Goal: Information Seeking & Learning: Learn about a topic

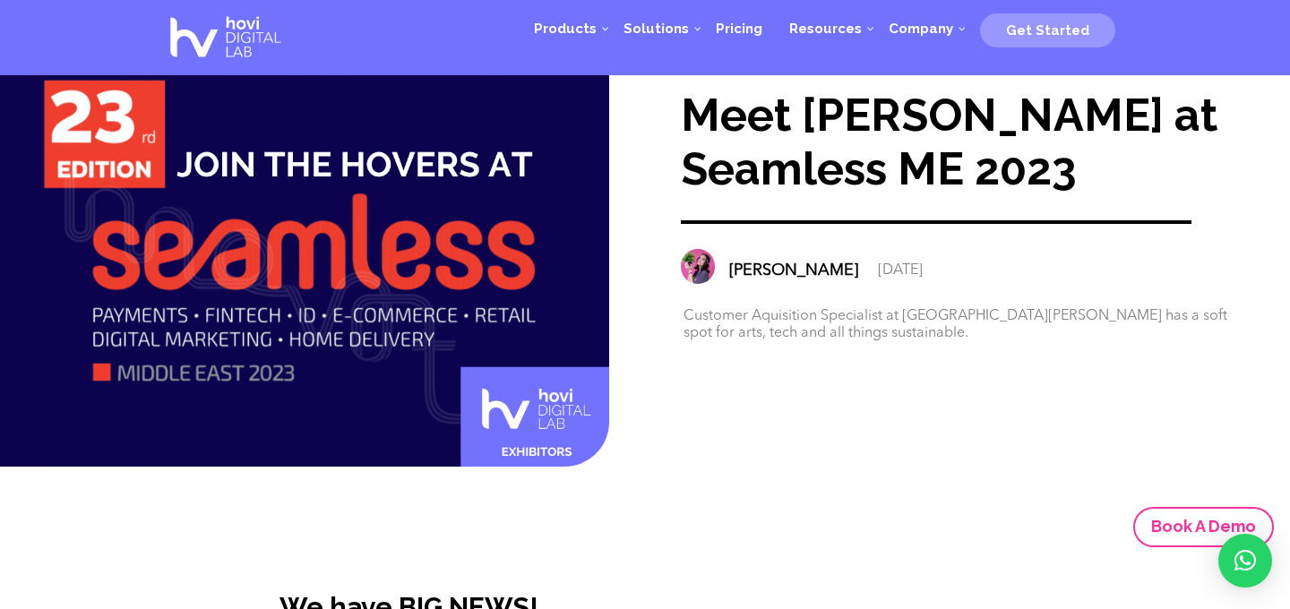
click at [701, 270] on img at bounding box center [698, 266] width 34 height 34
click at [763, 272] on div "[PERSON_NAME]" at bounding box center [793, 271] width 129 height 18
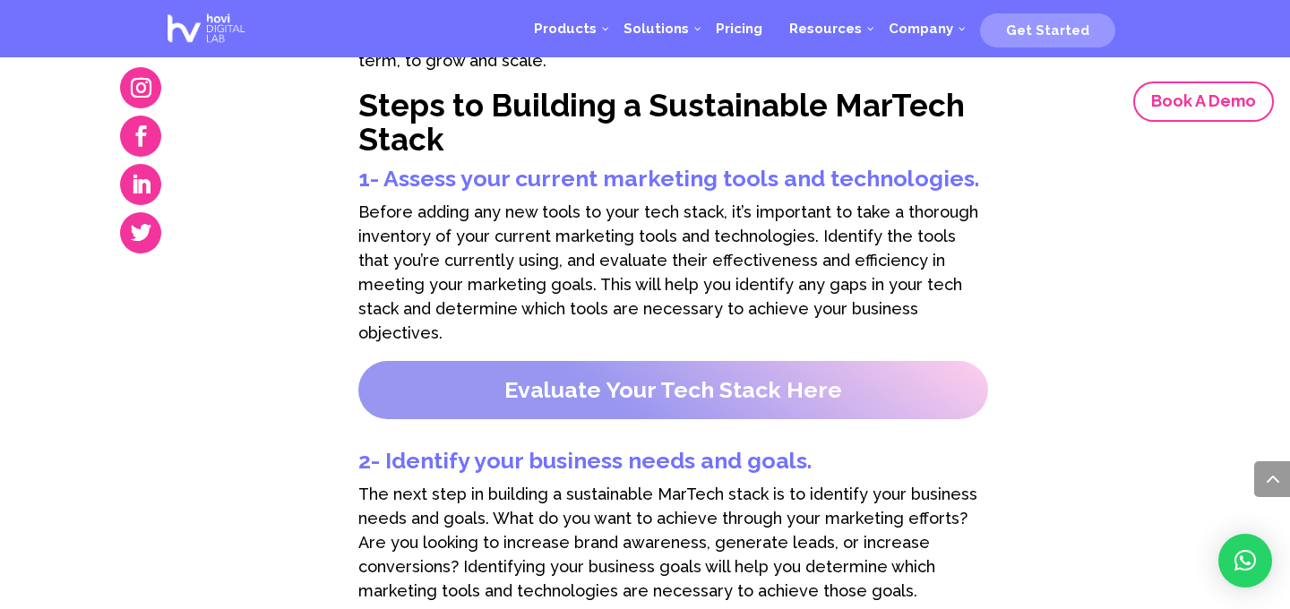
scroll to position [1378, 0]
click at [769, 375] on strong "Evaluate Your Tech Stack Here" at bounding box center [673, 388] width 338 height 27
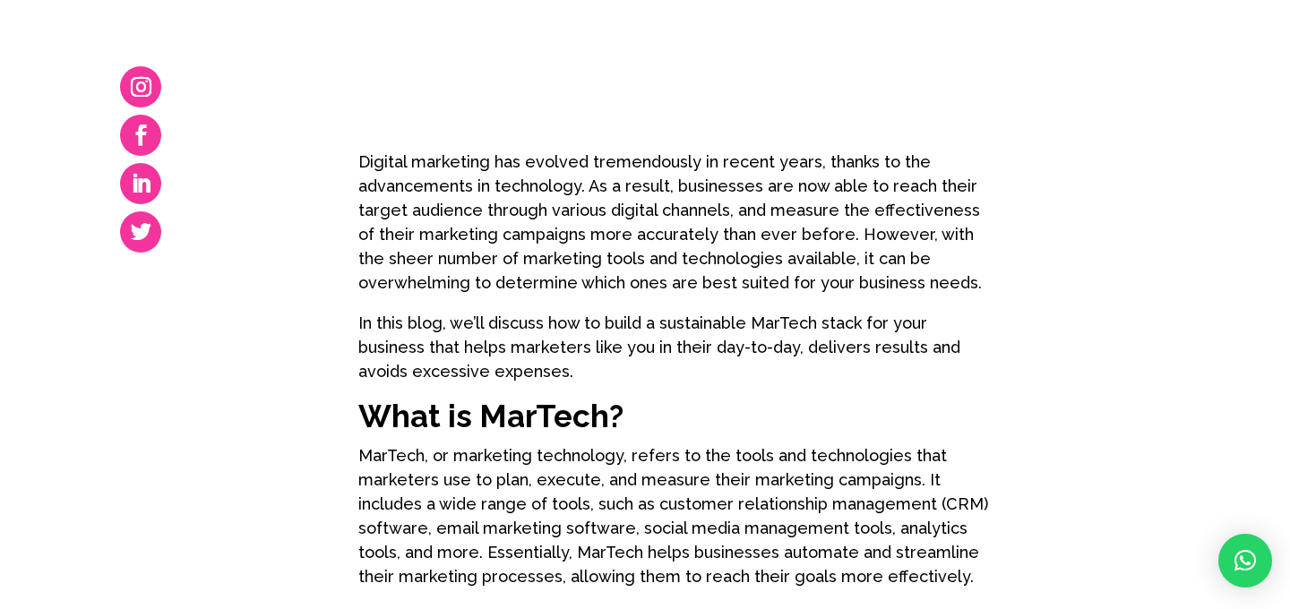
scroll to position [0, 0]
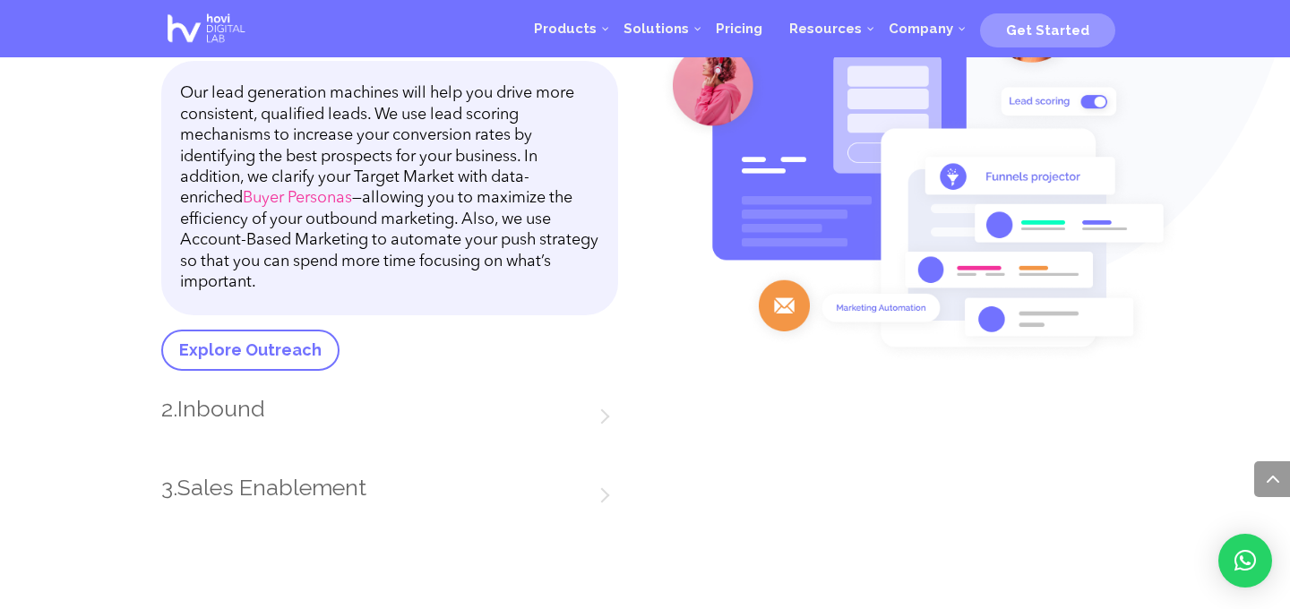
scroll to position [2428, 0]
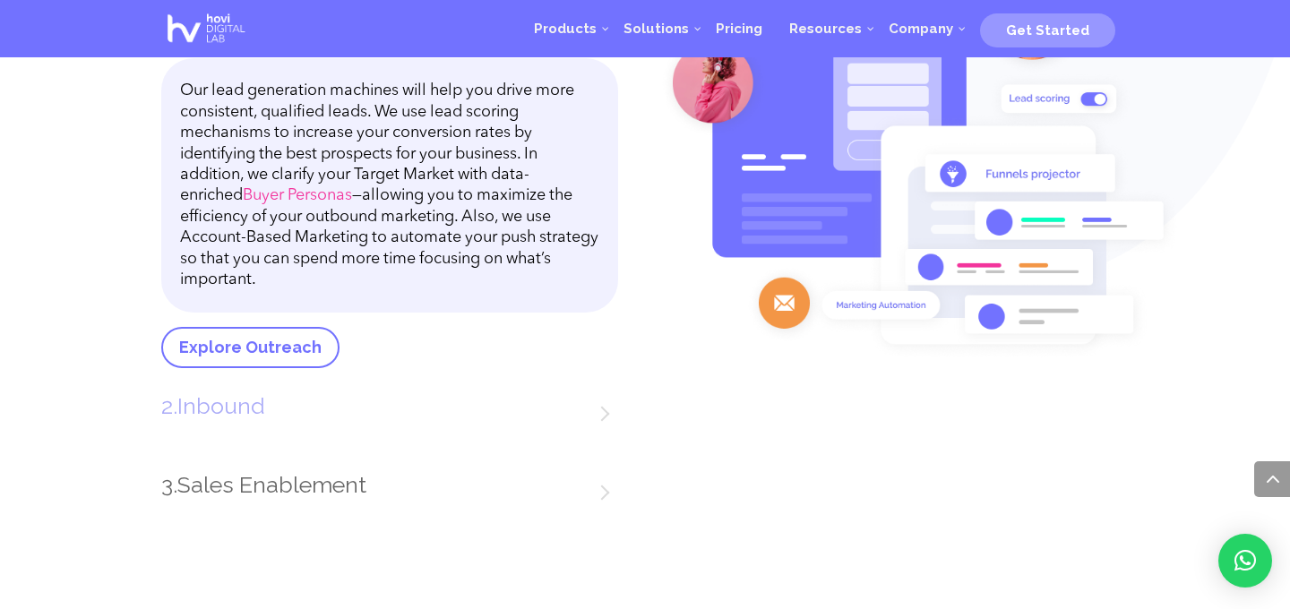
click at [601, 407] on h3 "2. Inbound" at bounding box center [389, 420] width 457 height 52
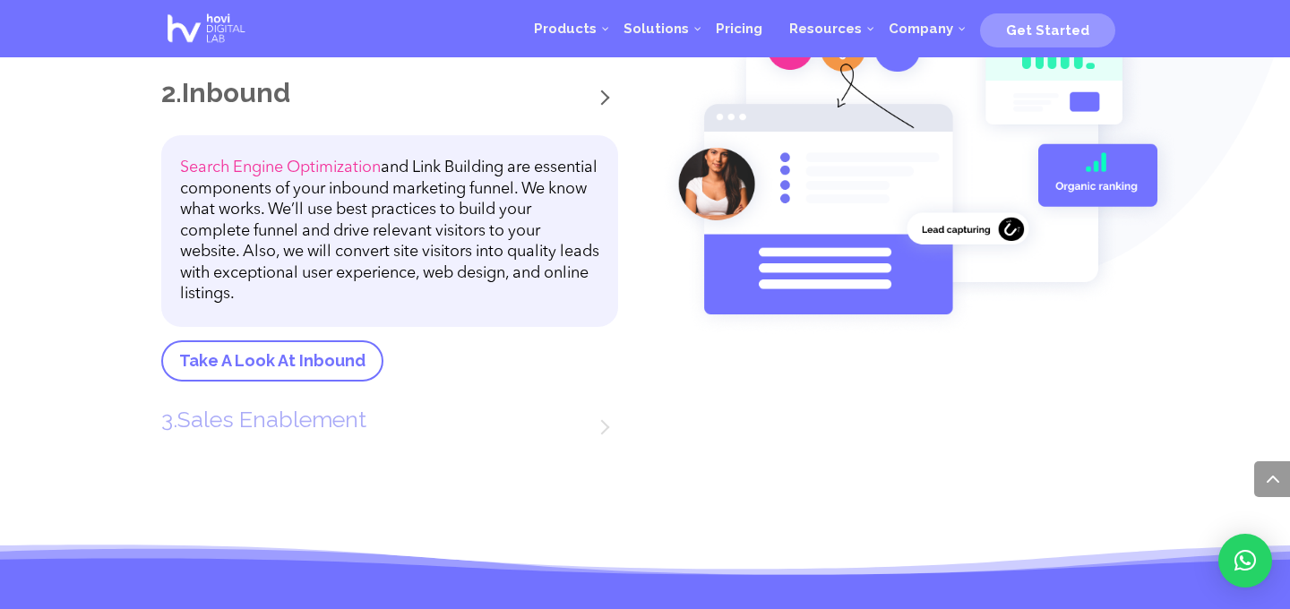
click at [594, 432] on h3 "3. Sales Enablement" at bounding box center [389, 433] width 457 height 52
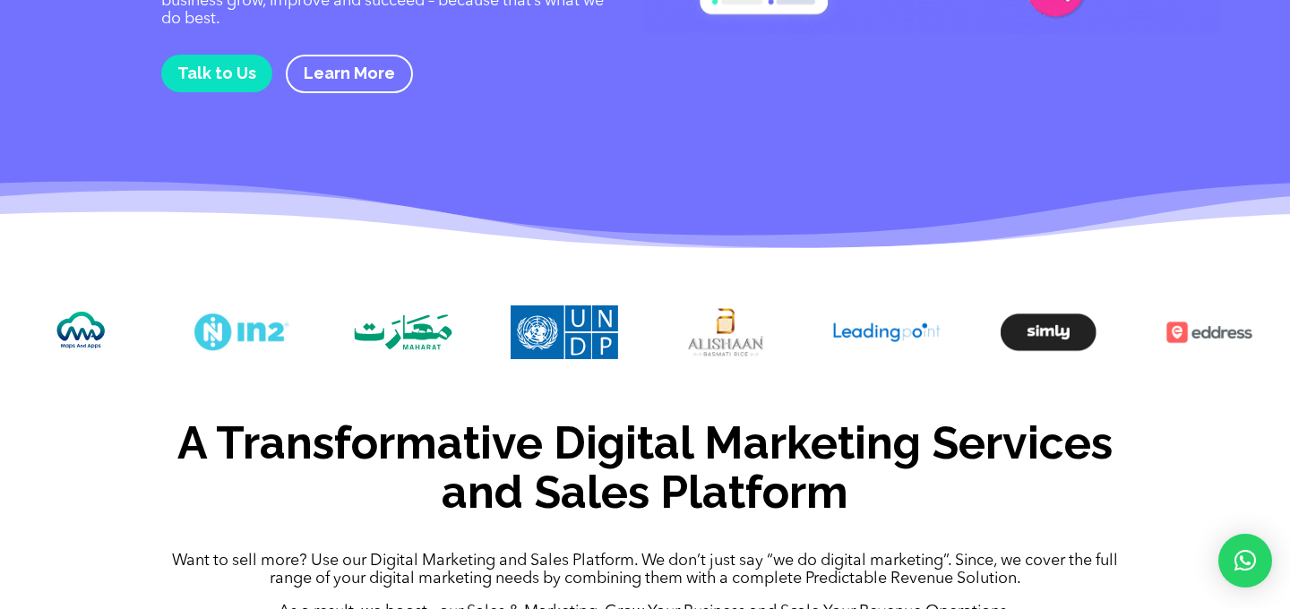
scroll to position [0, 0]
